Goal: Task Accomplishment & Management: Use online tool/utility

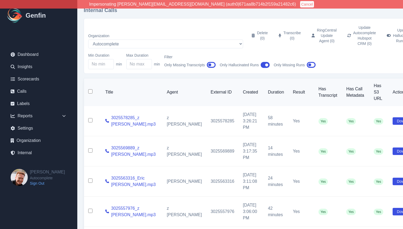
select select "5"
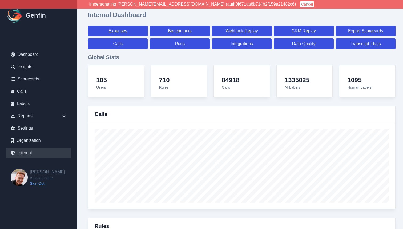
select select "paid"
select select "7"
select select "paid"
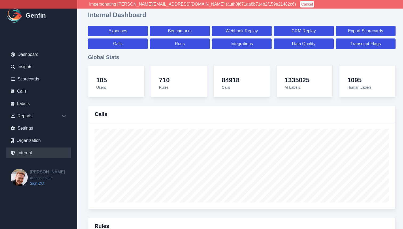
select select "7"
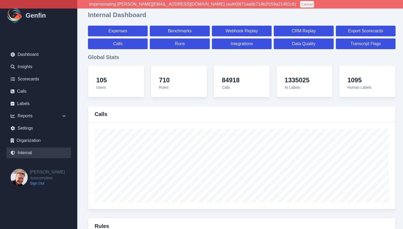
select select "7"
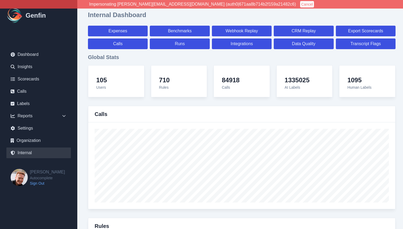
select select "7"
select select "paid"
select select "7"
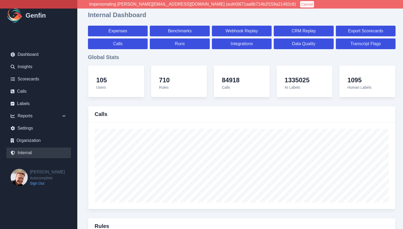
select select "7"
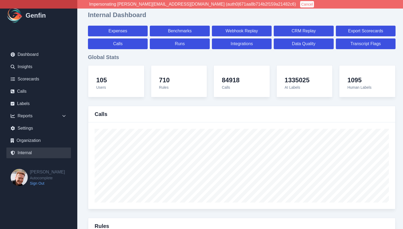
select select "7"
select select "paid"
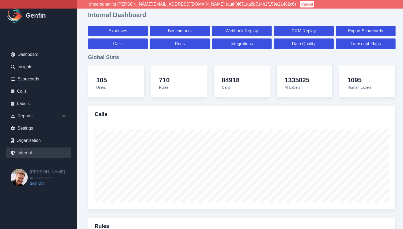
select select "7"
select select "paid"
select select "7"
select select "paid"
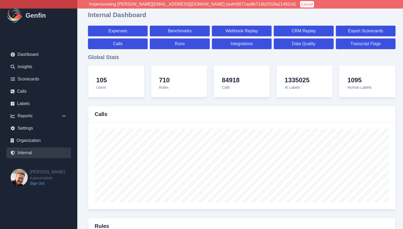
select select "7"
select select "paid"
select select "7"
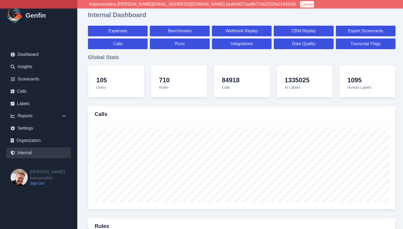
select select "7"
select select "paid"
select select "7"
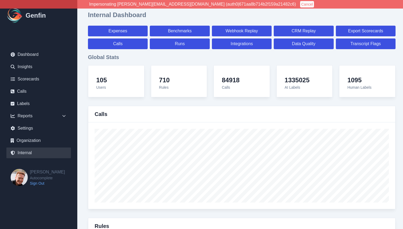
select select "paid"
select select "7"
select select "paid"
select select "7"
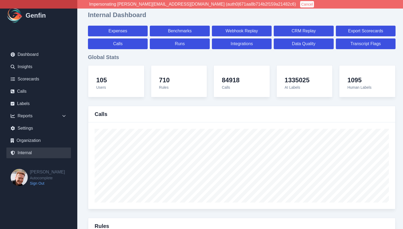
select select "paid"
select select "7"
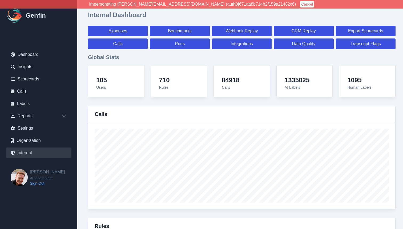
select select "7"
select select "paid"
select select "7"
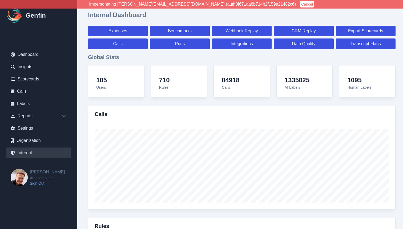
select select "7"
select select "paid"
select select "7"
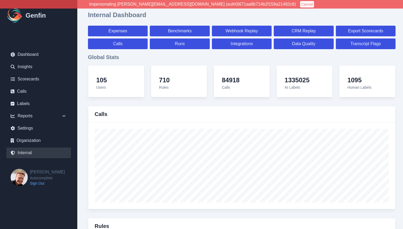
select select "7"
select select "paid"
select select "7"
